Goal: Transaction & Acquisition: Book appointment/travel/reservation

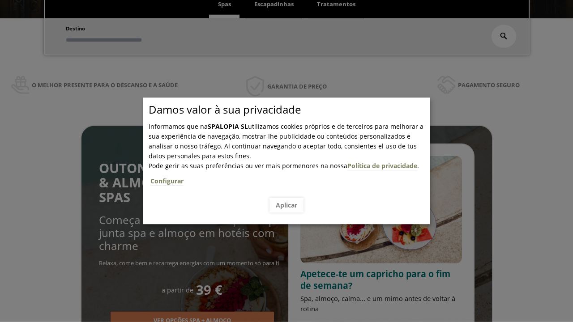
click at [274, 4] on span "Escapadinhas" at bounding box center [273, 4] width 39 height 8
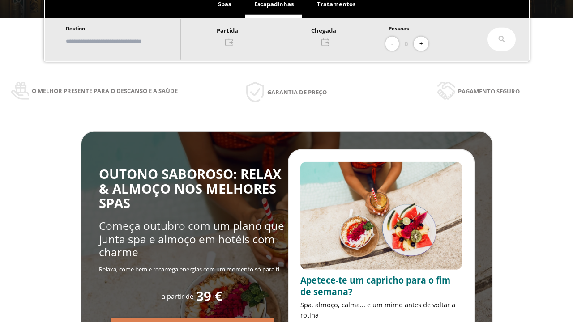
scroll to position [152, 0]
click at [126, 41] on input "text" at bounding box center [118, 42] width 111 height 16
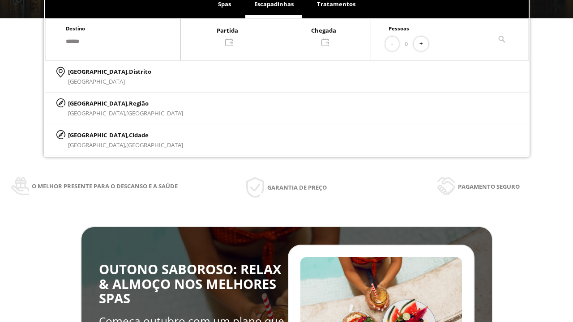
type input "******"
click at [90, 135] on p "[GEOGRAPHIC_DATA], Cidade" at bounding box center [125, 135] width 115 height 10
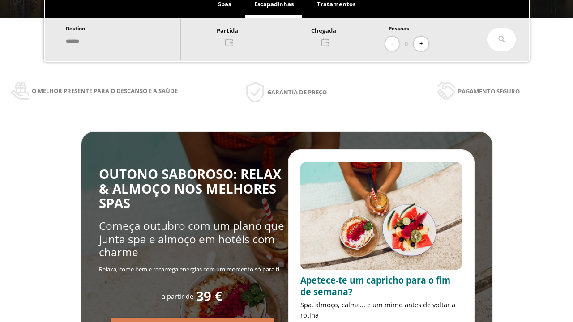
click at [285, 35] on div at bounding box center [276, 35] width 190 height 21
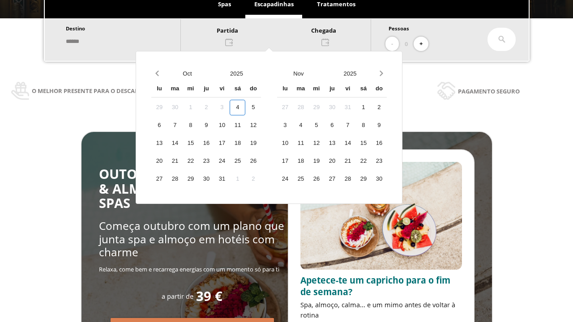
click at [167, 133] on div "6" at bounding box center [159, 126] width 16 height 16
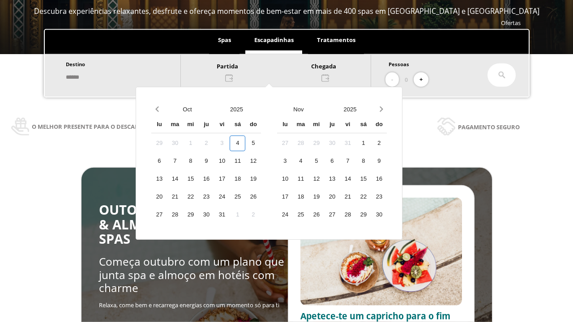
click at [183, 161] on div "7" at bounding box center [175, 162] width 16 height 16
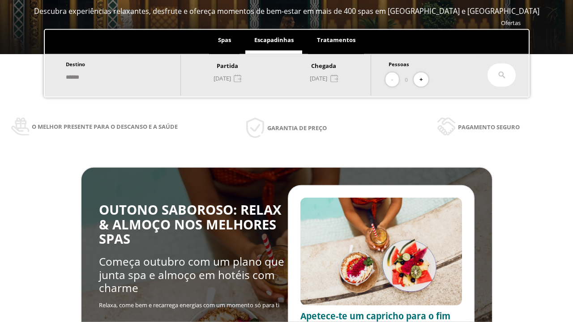
click at [424, 80] on button "+" at bounding box center [421, 80] width 15 height 15
click at [502, 75] on icon at bounding box center [501, 75] width 7 height 7
